Goal: Task Accomplishment & Management: Manage account settings

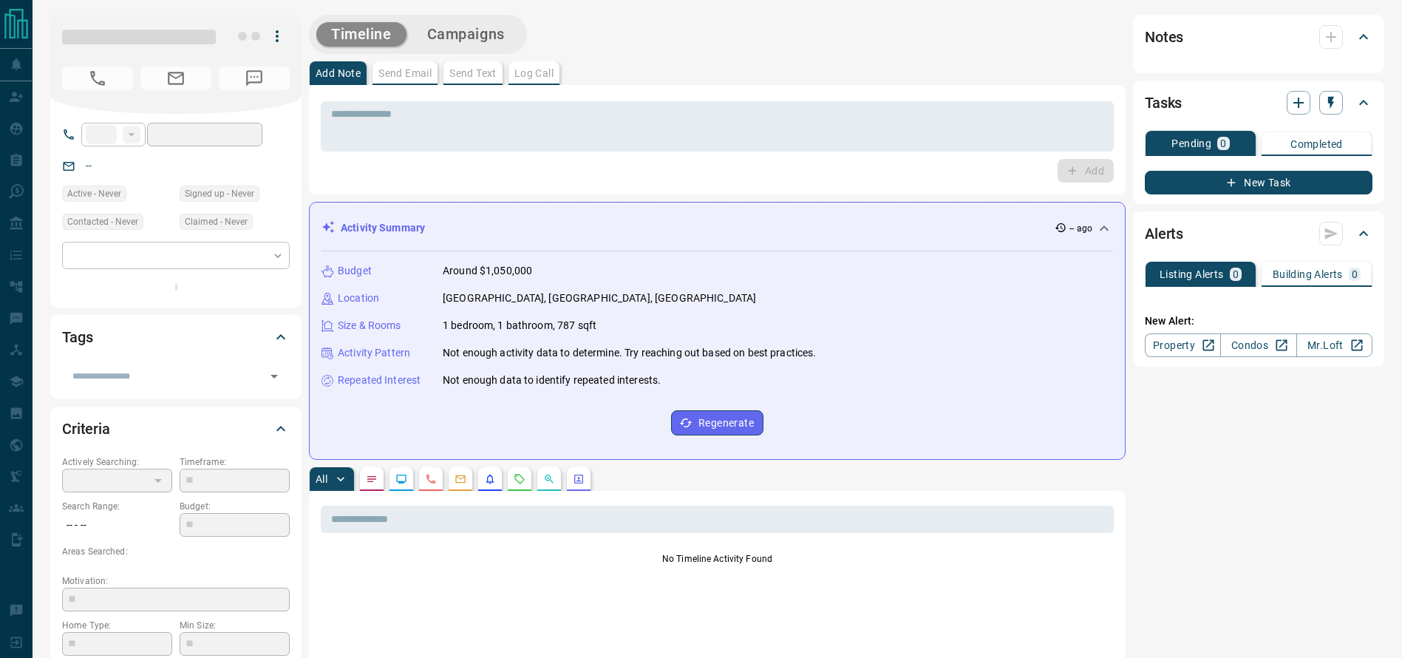
type input "**"
type input "**********"
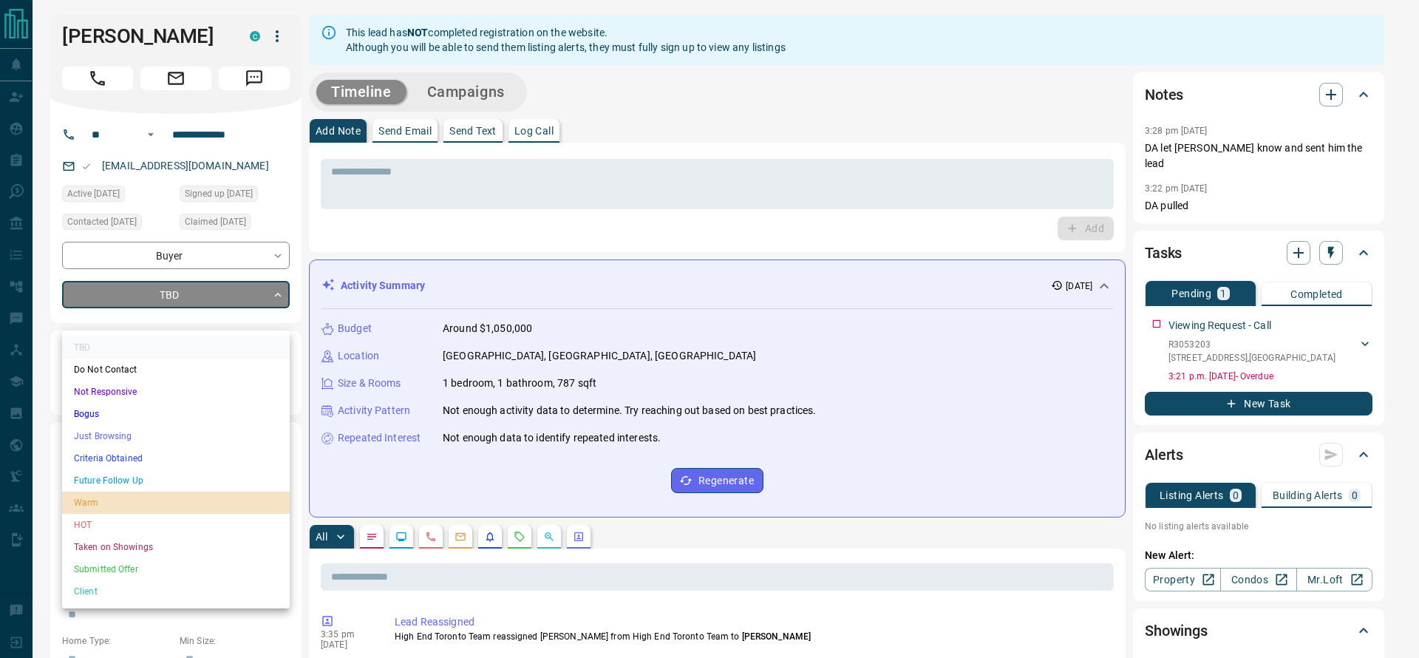
click at [234, 501] on li "Warm" at bounding box center [176, 502] width 228 height 22
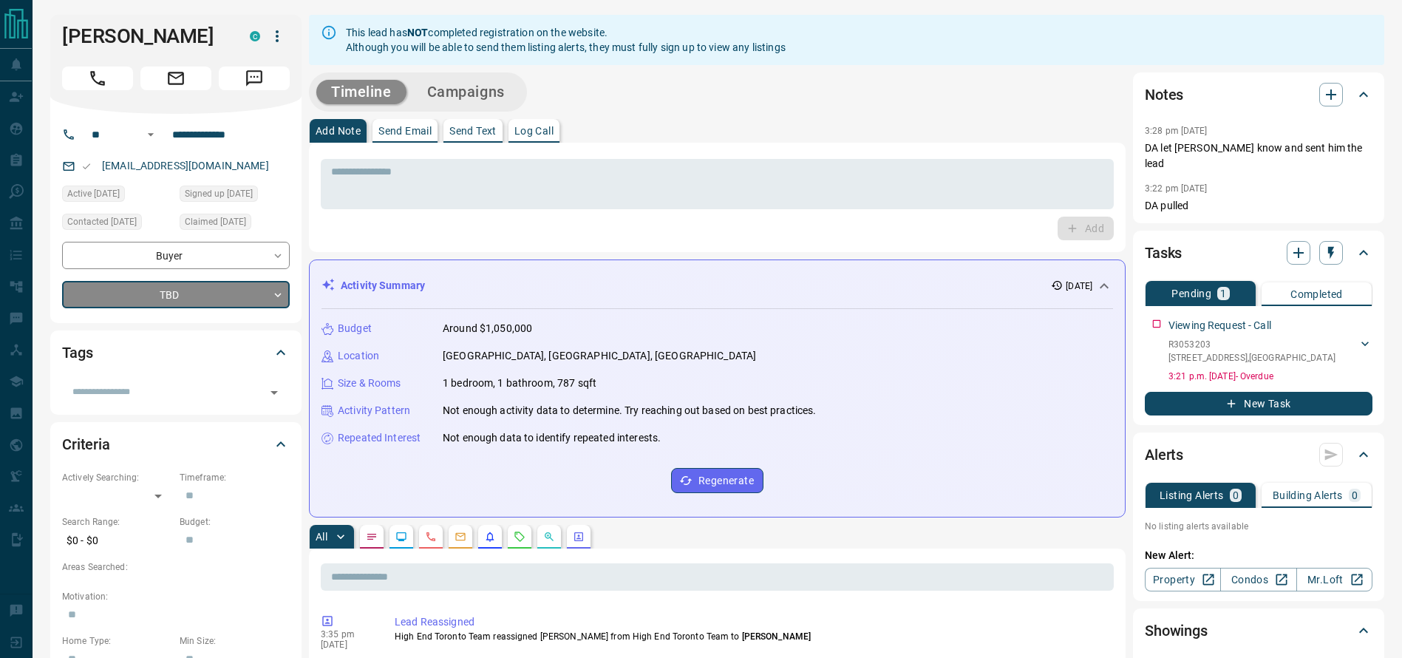
type input "*"
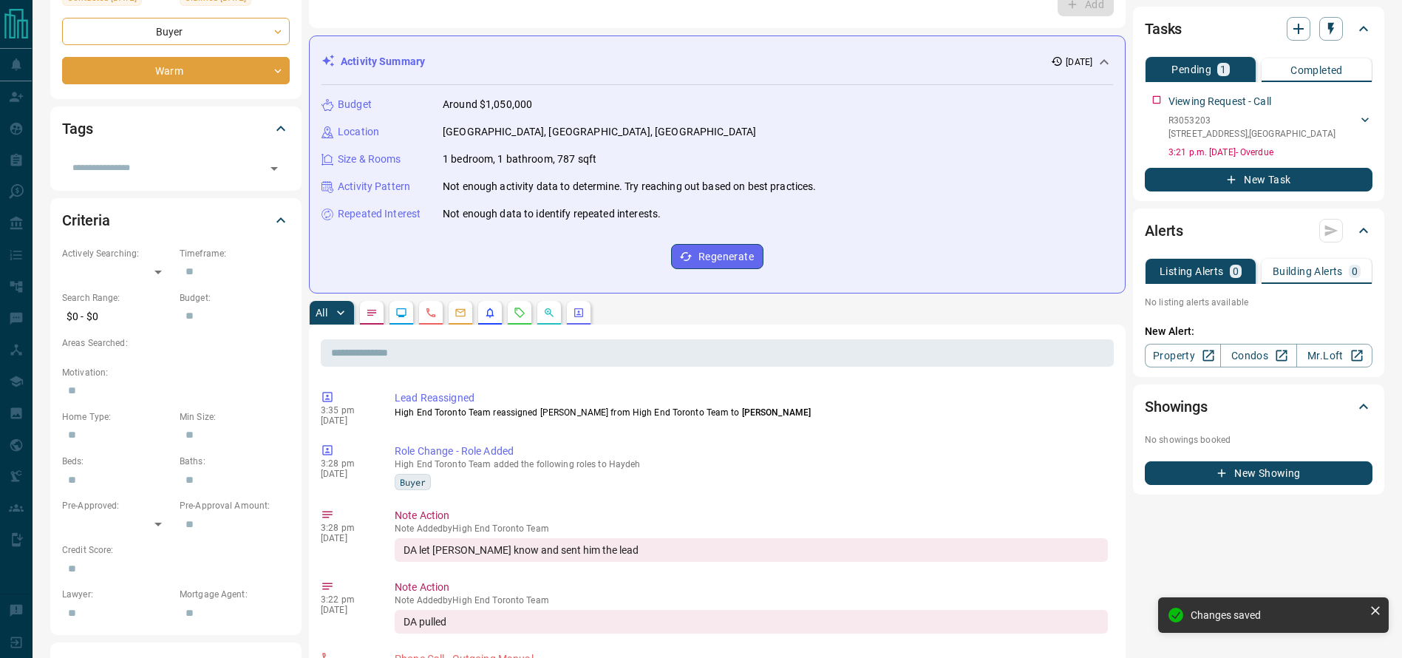
scroll to position [226, 0]
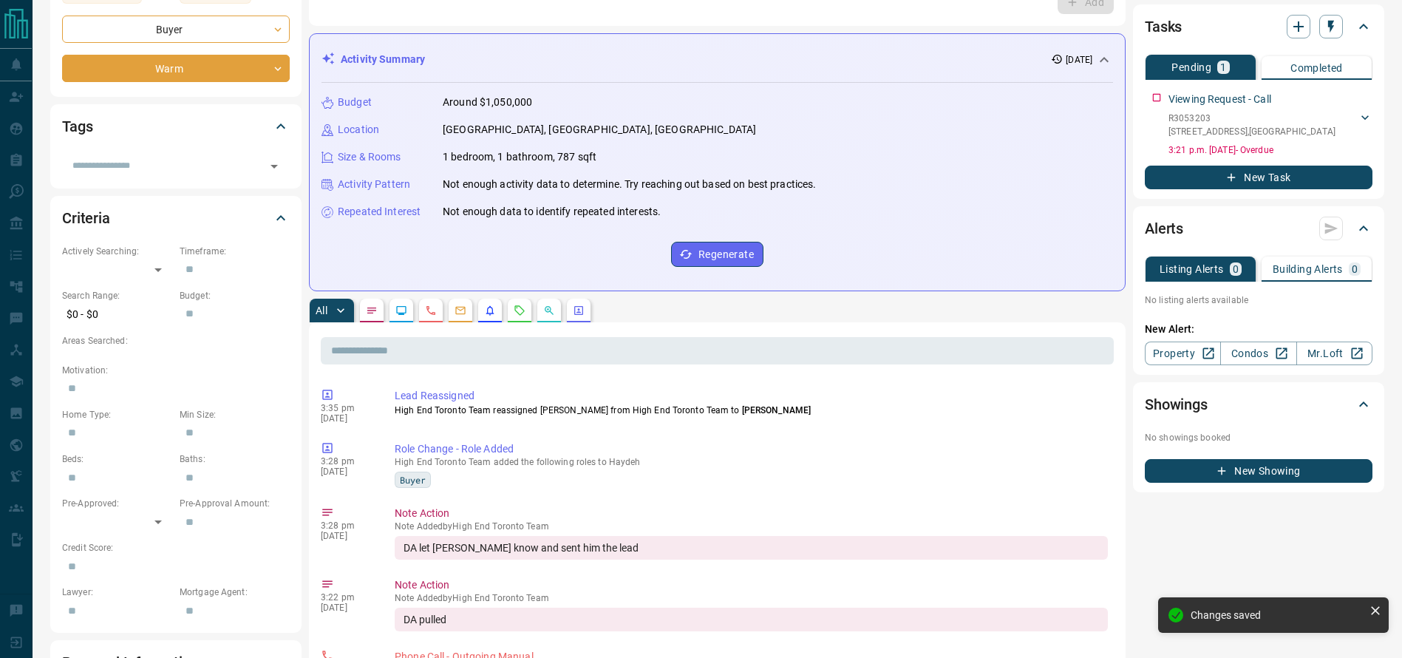
click at [523, 304] on icon "Requests" at bounding box center [520, 310] width 12 height 12
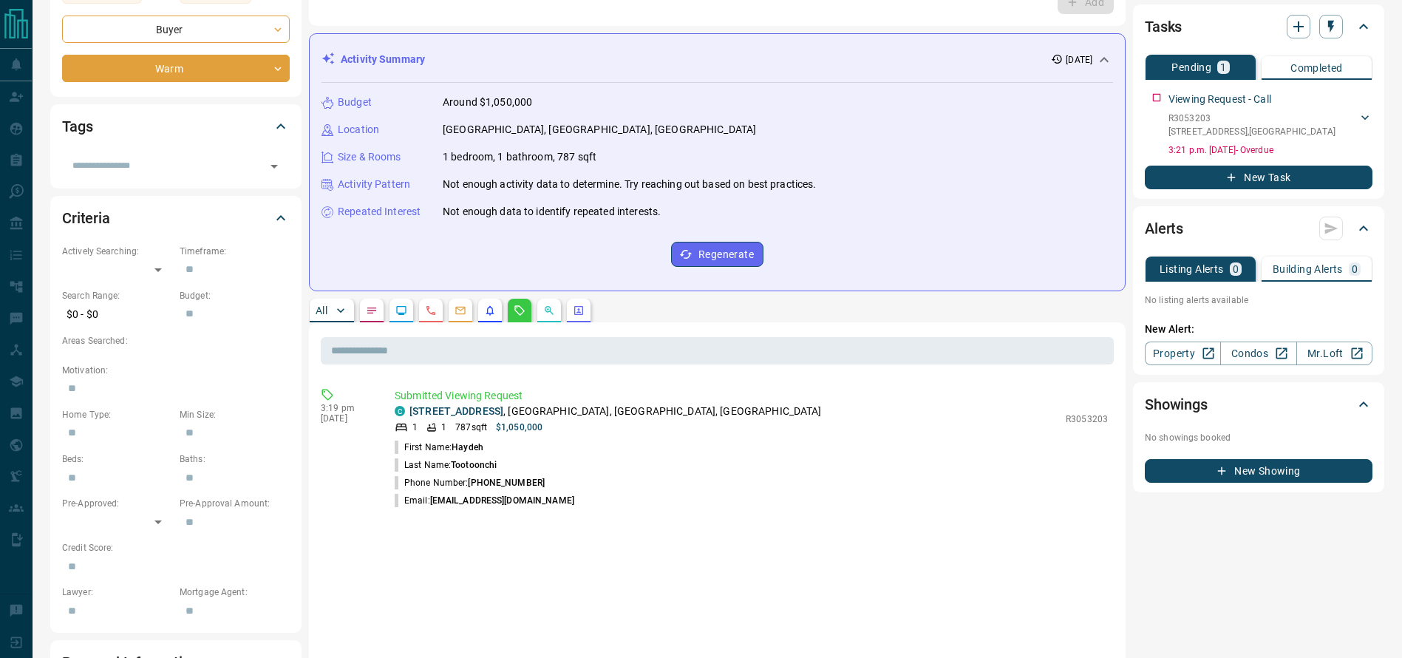
scroll to position [0, 0]
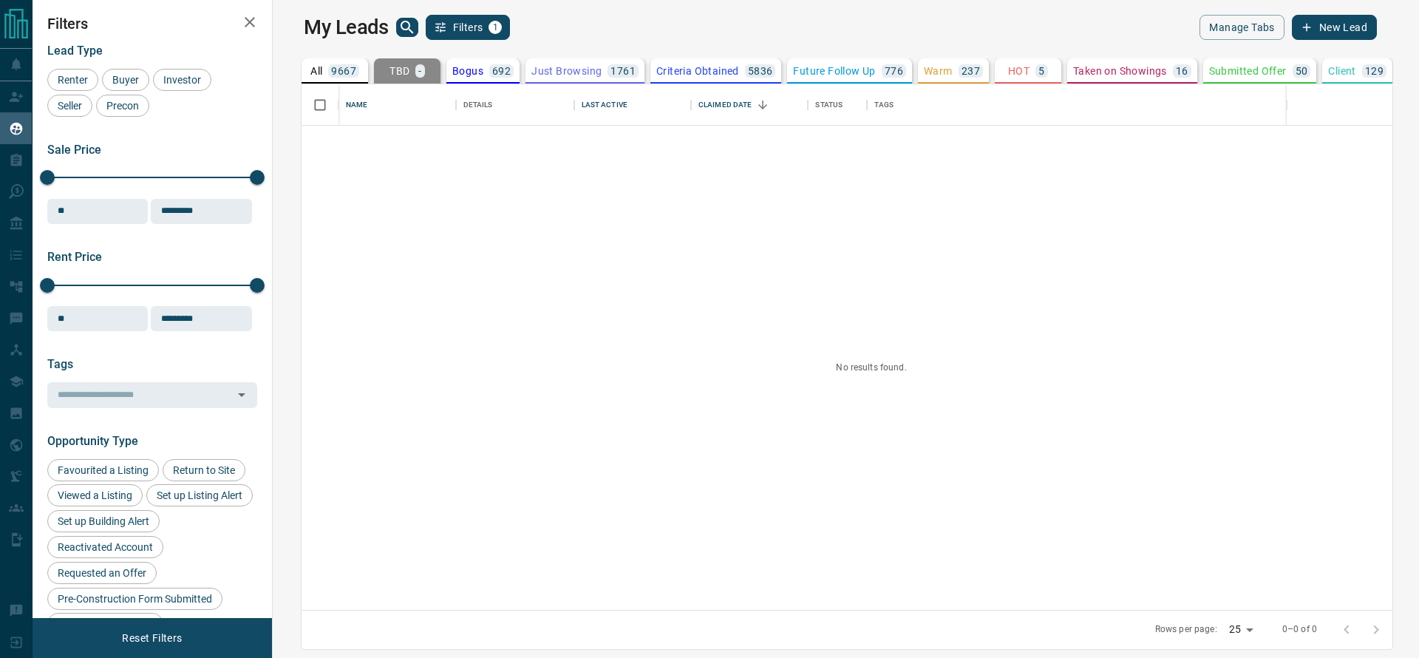
scroll to position [508, 1123]
click at [311, 62] on button "All 9667" at bounding box center [335, 70] width 67 height 25
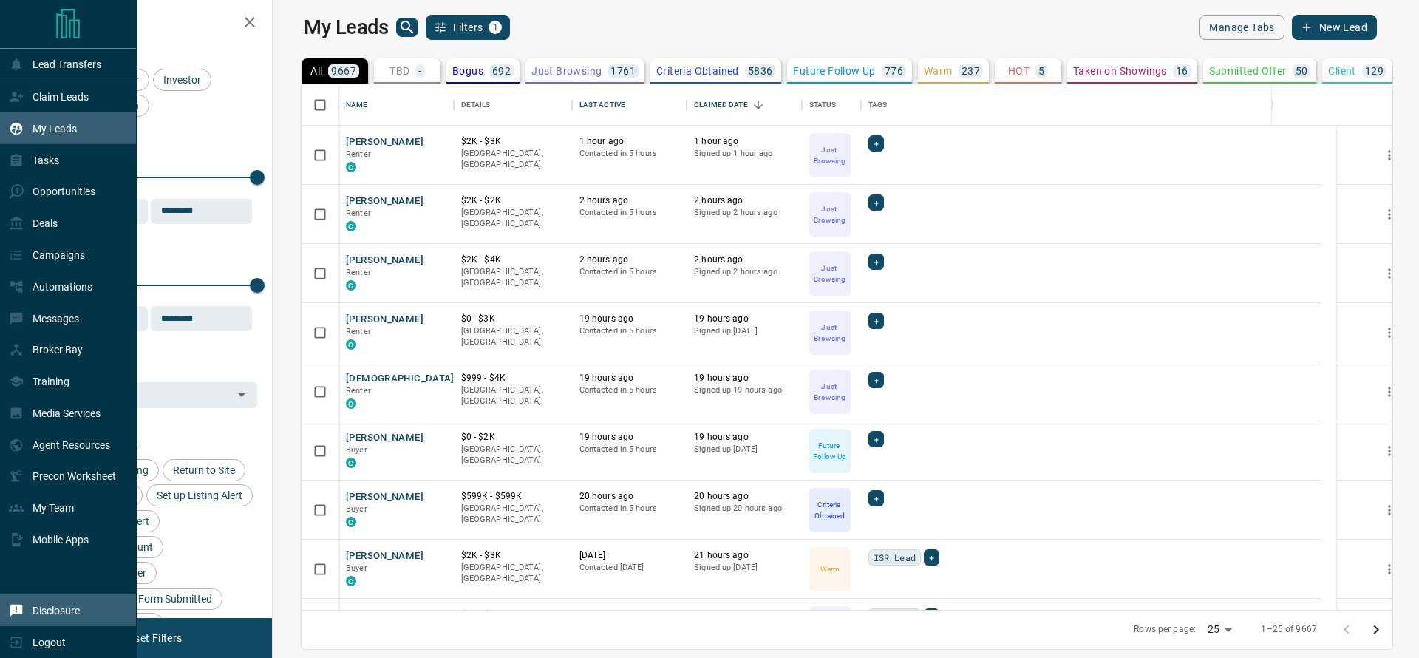
click at [19, 614] on icon at bounding box center [16, 610] width 15 height 15
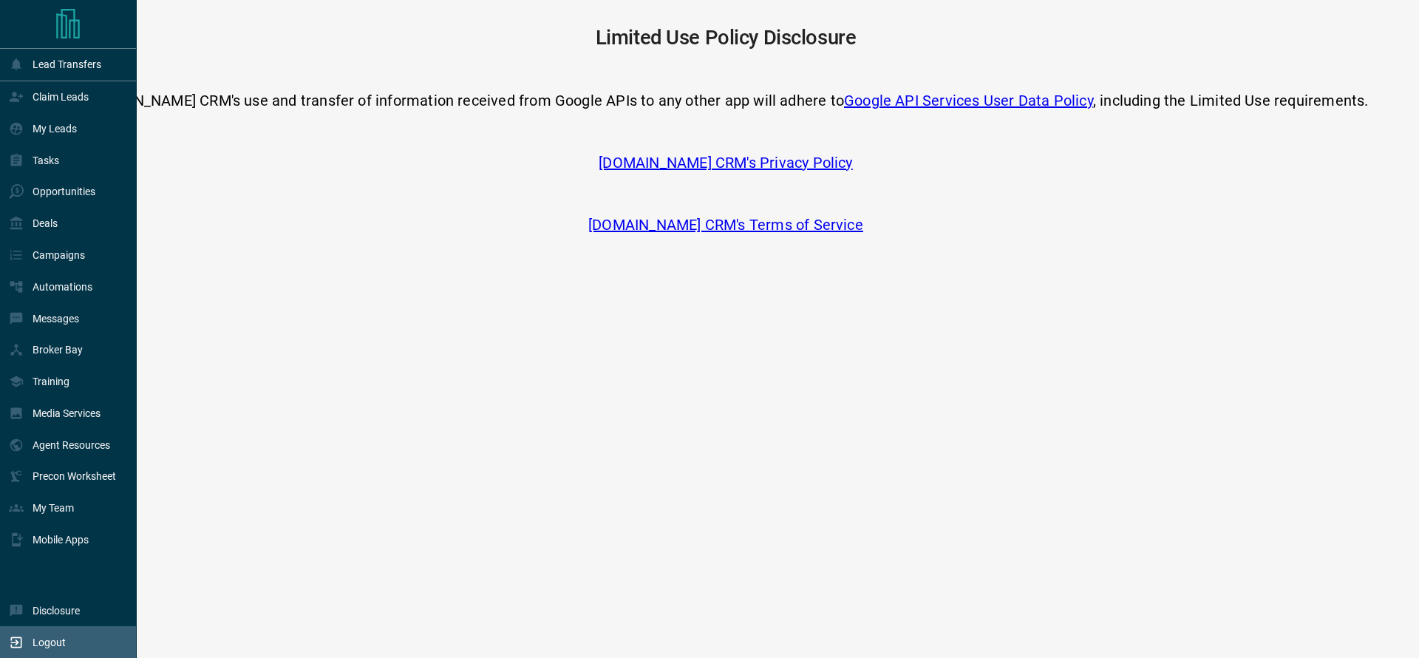
drag, startPoint x: 19, startPoint y: 614, endPoint x: 20, endPoint y: 633, distance: 18.5
click at [20, 633] on div "Disclosure Logout" at bounding box center [68, 625] width 136 height 64
click at [20, 633] on div "Logout" at bounding box center [37, 642] width 57 height 24
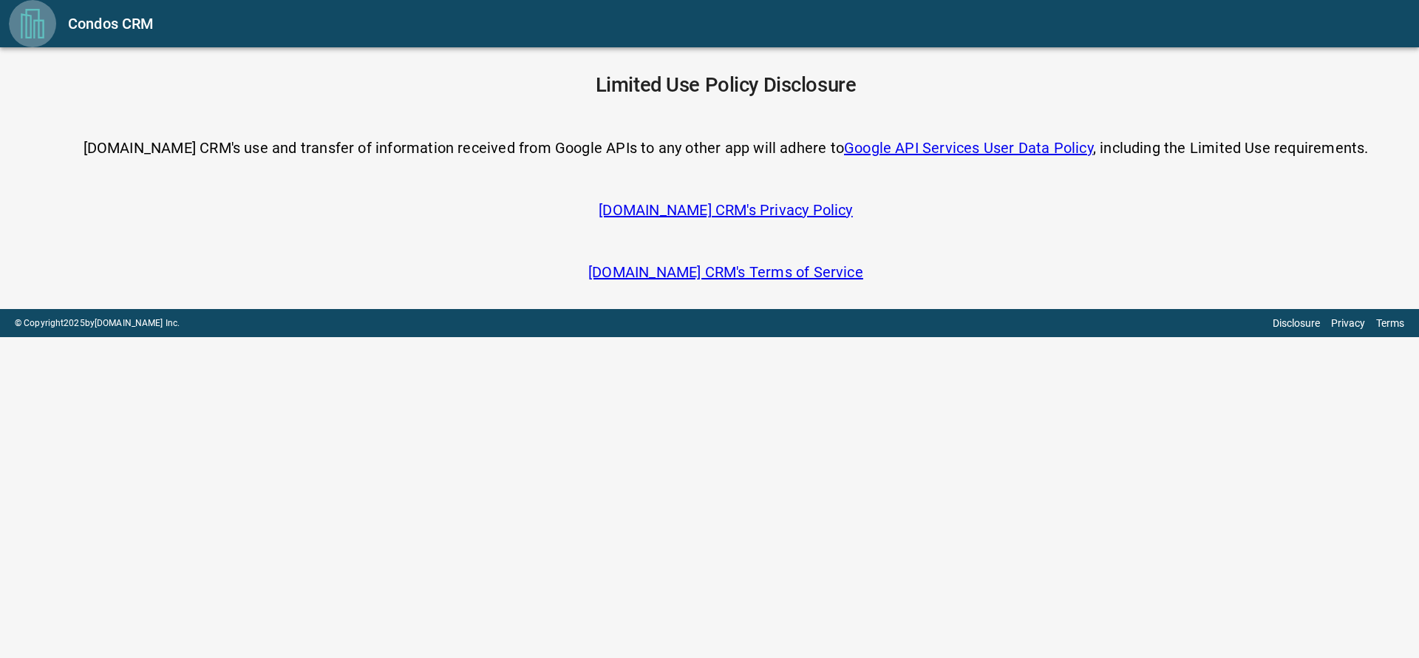
click at [38, 30] on icon "menu" at bounding box center [33, 24] width 30 height 30
